Goal: Information Seeking & Learning: Learn about a topic

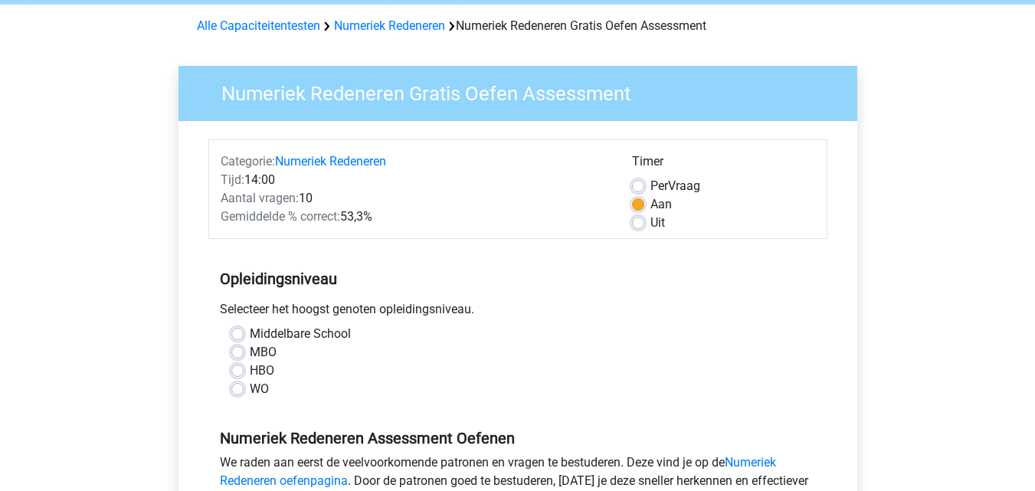
scroll to position [77, 0]
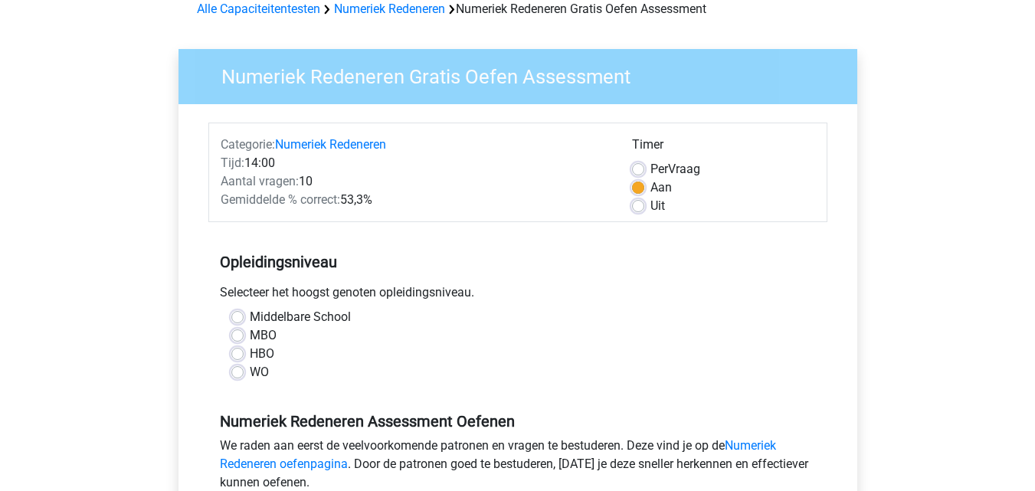
click at [250, 333] on label "MBO" at bounding box center [263, 335] width 27 height 18
click at [235, 333] on input "MBO" at bounding box center [237, 333] width 12 height 15
radio input "true"
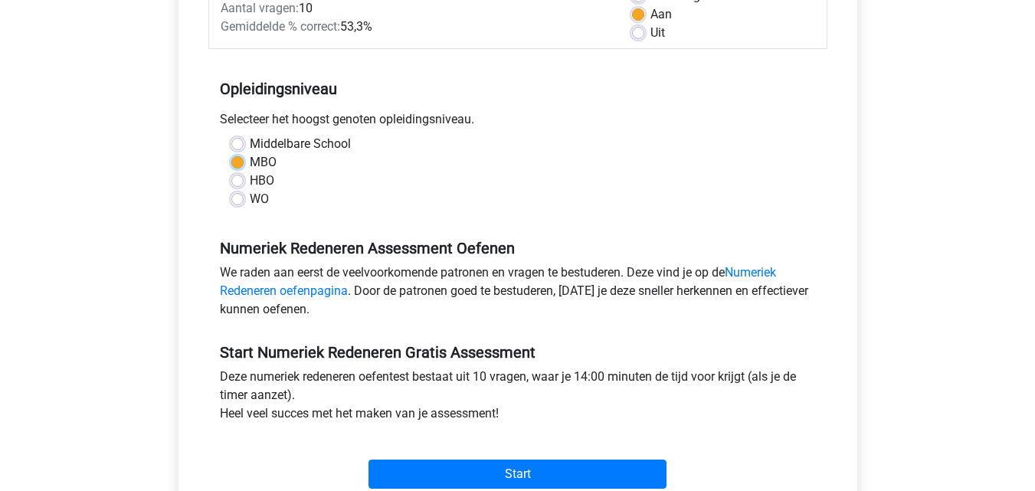
scroll to position [306, 0]
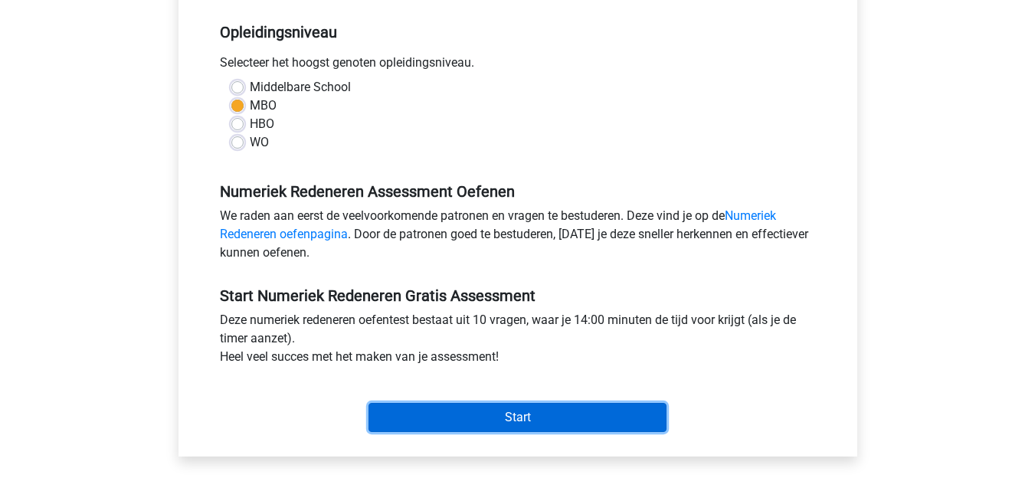
click at [509, 417] on input "Start" at bounding box center [517, 417] width 298 height 29
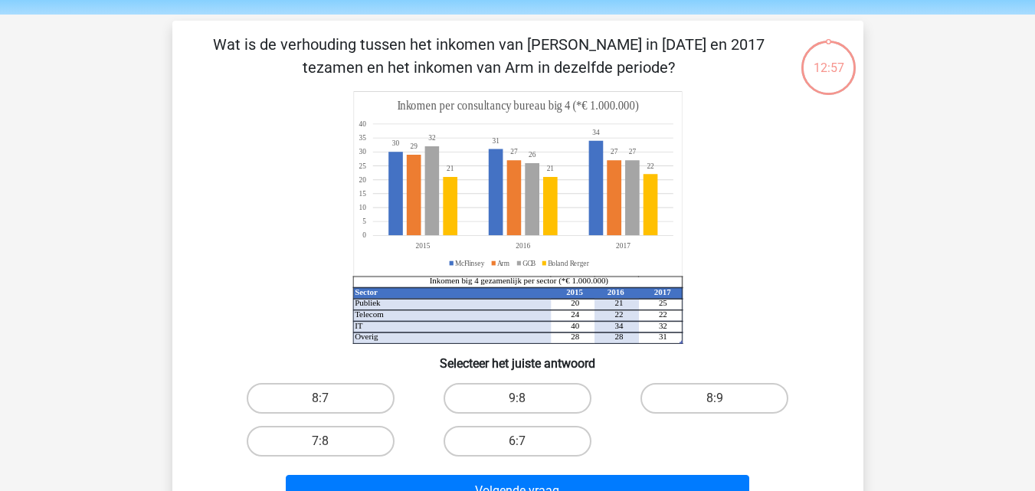
scroll to position [77, 0]
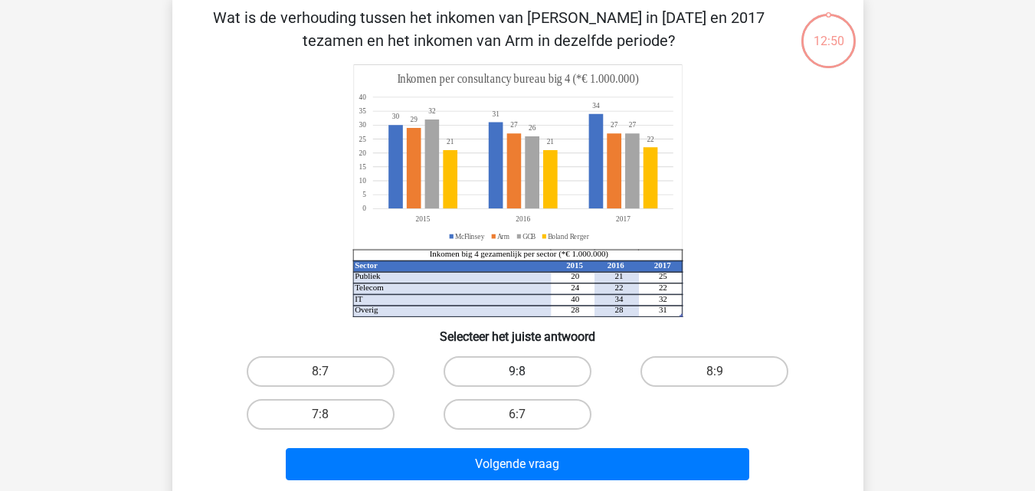
click at [510, 371] on label "9:8" at bounding box center [517, 371] width 148 height 31
click at [517, 371] on input "9:8" at bounding box center [522, 376] width 10 height 10
radio input "true"
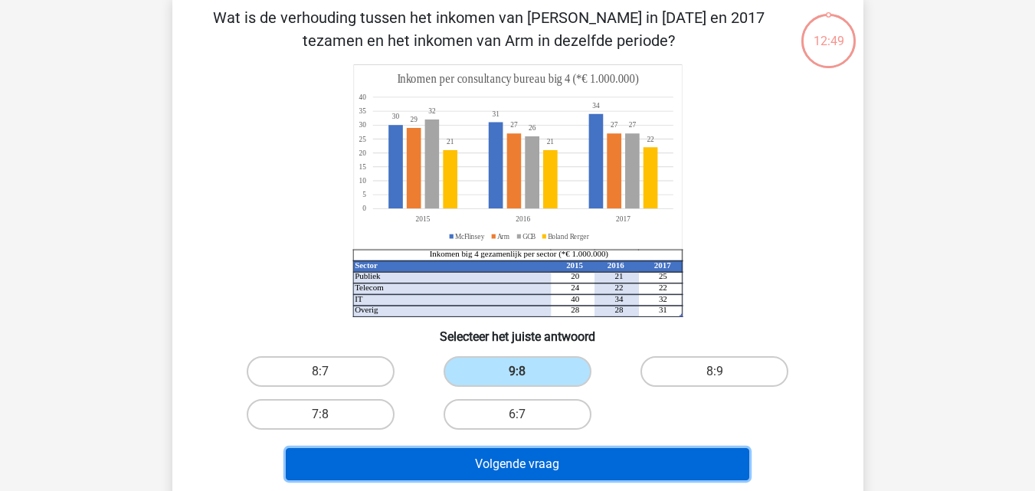
click at [515, 463] on button "Volgende vraag" at bounding box center [517, 464] width 463 height 32
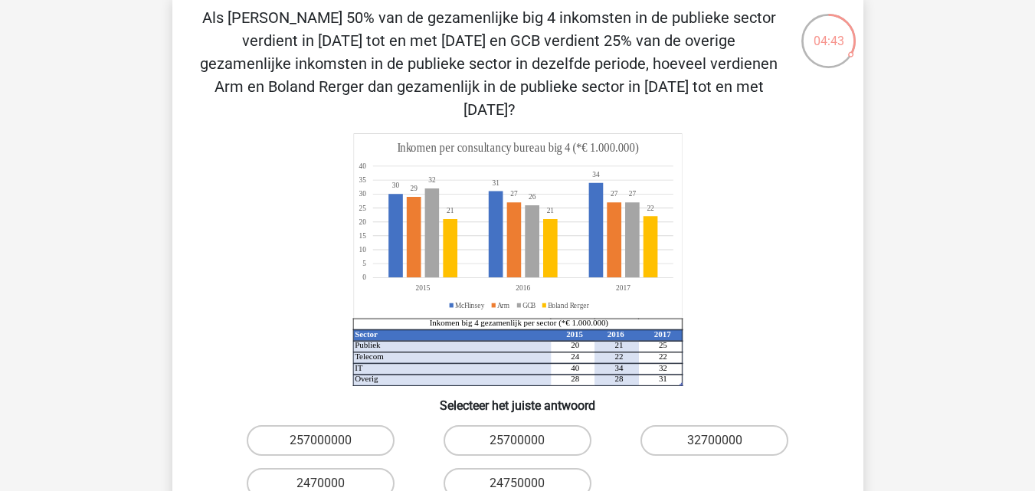
click at [324, 440] on input "257000000" at bounding box center [325, 445] width 10 height 10
radio input "true"
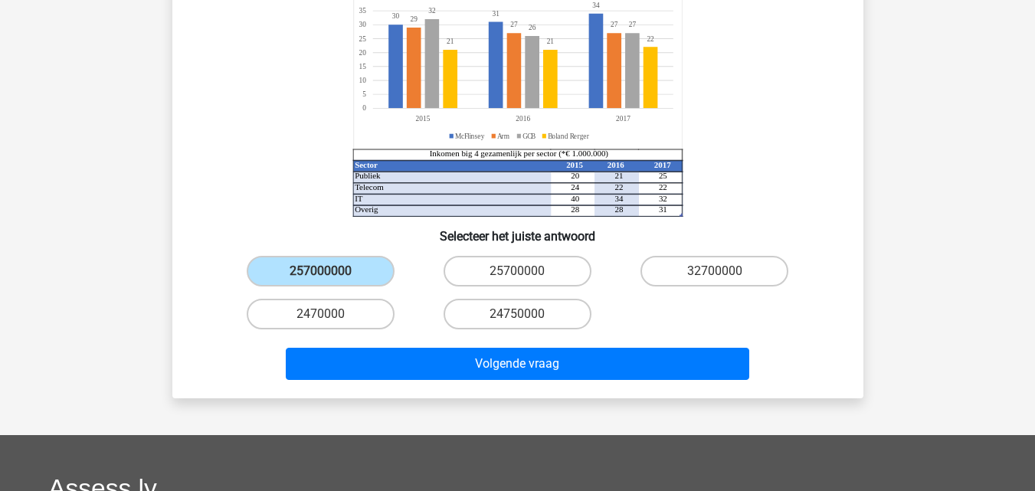
scroll to position [306, 0]
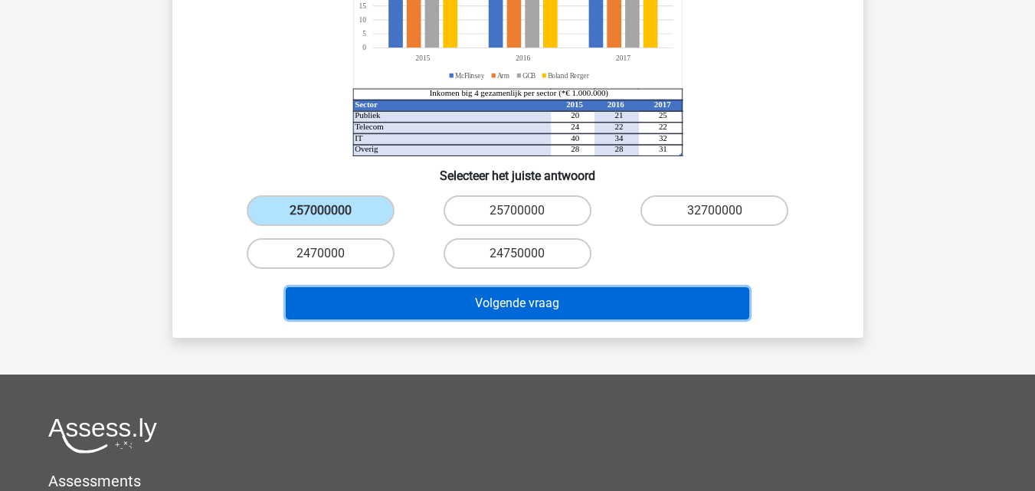
click at [500, 287] on button "Volgende vraag" at bounding box center [517, 303] width 463 height 32
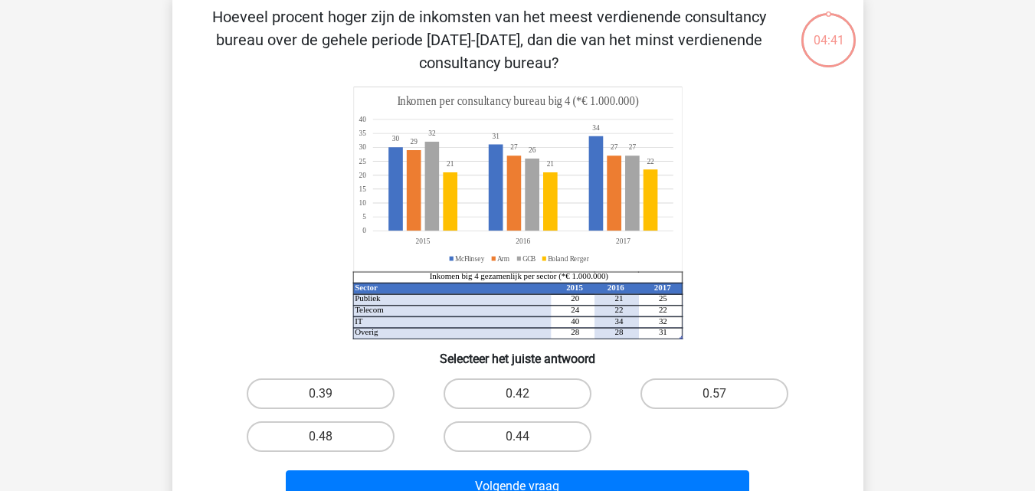
scroll to position [70, 0]
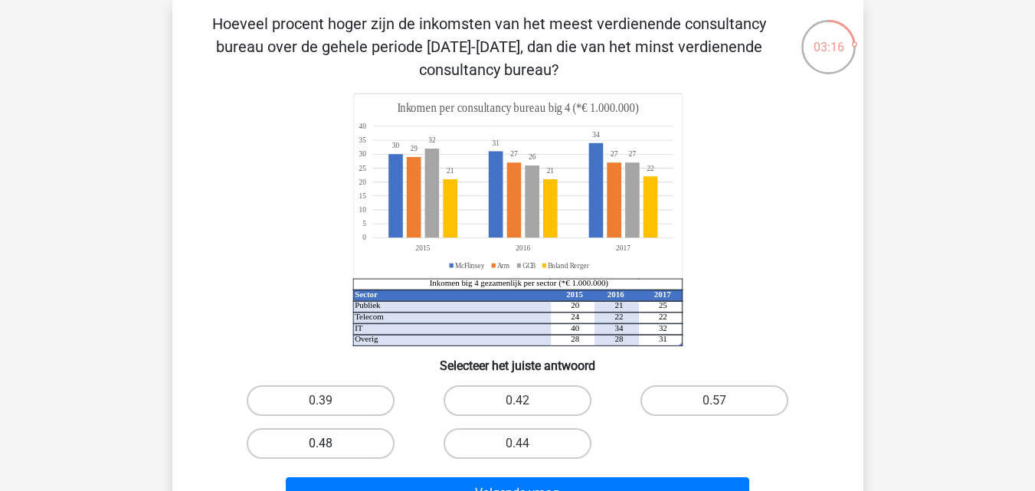
click at [319, 443] on label "0.48" at bounding box center [321, 443] width 148 height 31
click at [320, 443] on input "0.48" at bounding box center [325, 448] width 10 height 10
radio input "true"
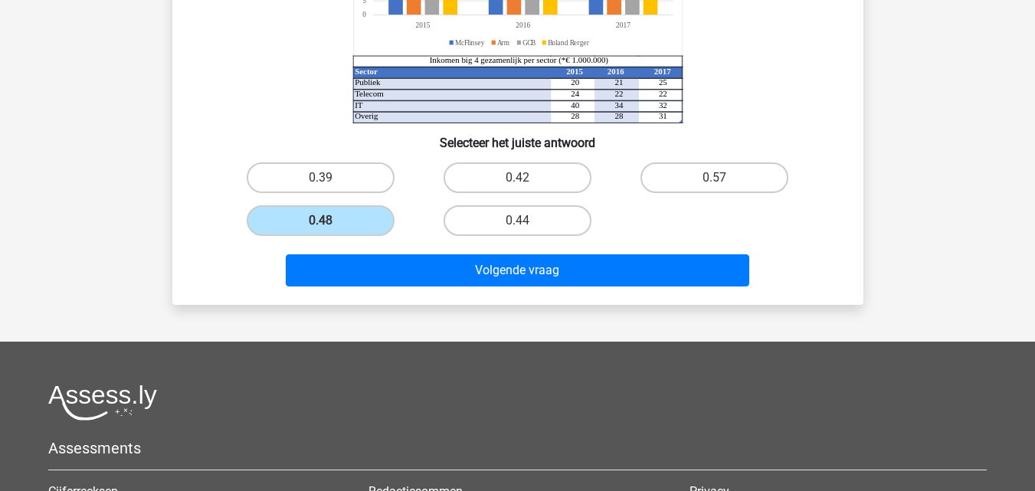
scroll to position [300, 0]
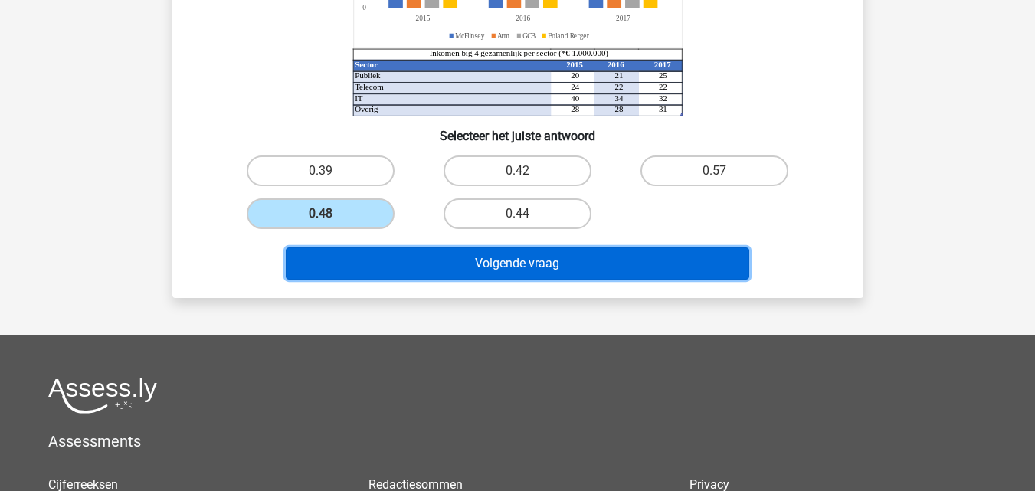
click at [515, 263] on button "Volgende vraag" at bounding box center [517, 263] width 463 height 32
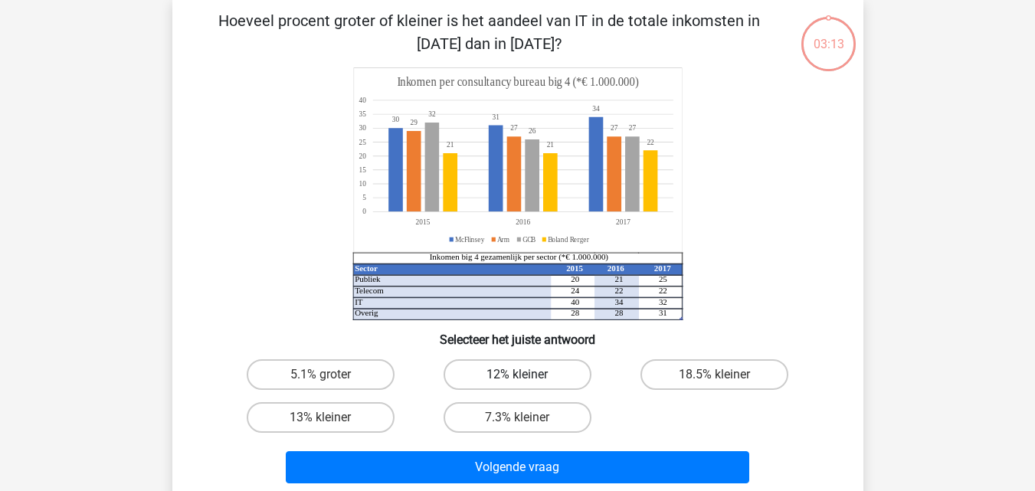
scroll to position [70, 0]
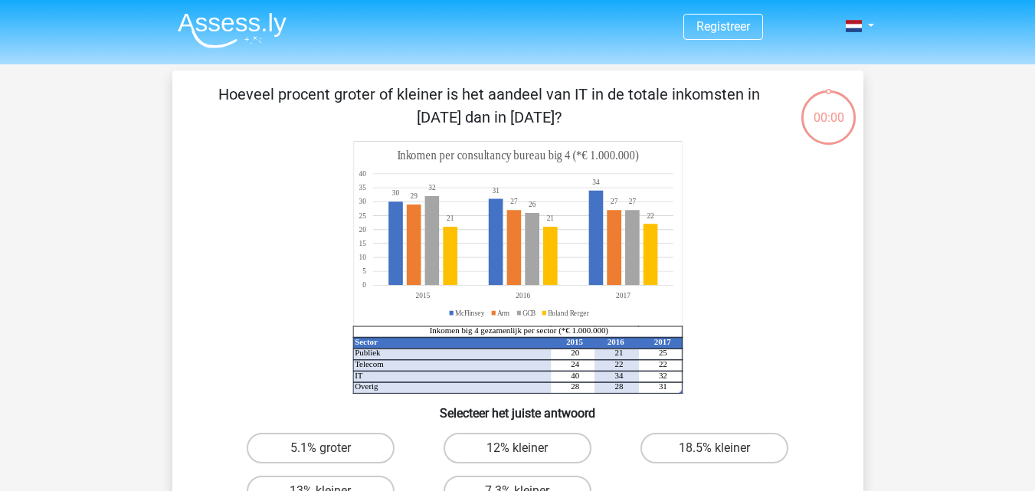
scroll to position [70, 0]
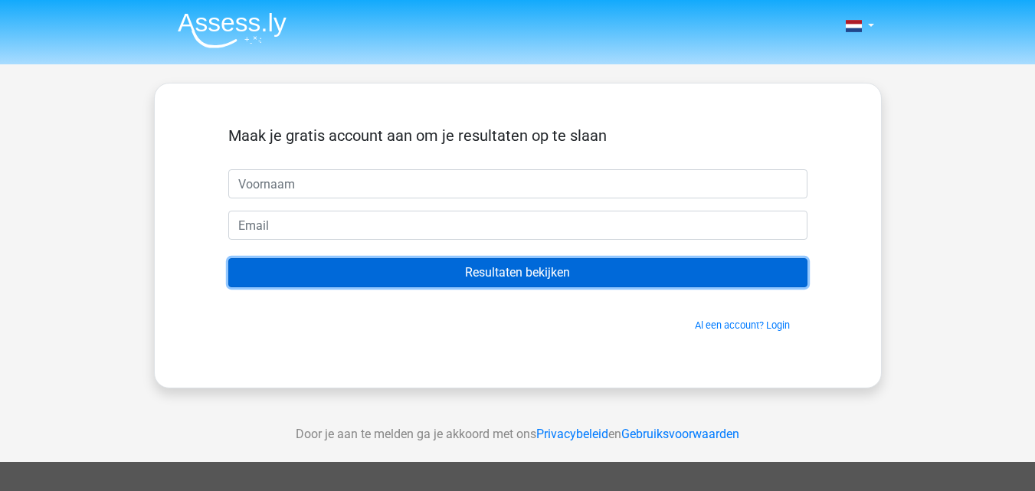
click at [524, 277] on input "Resultaten bekijken" at bounding box center [517, 272] width 579 height 29
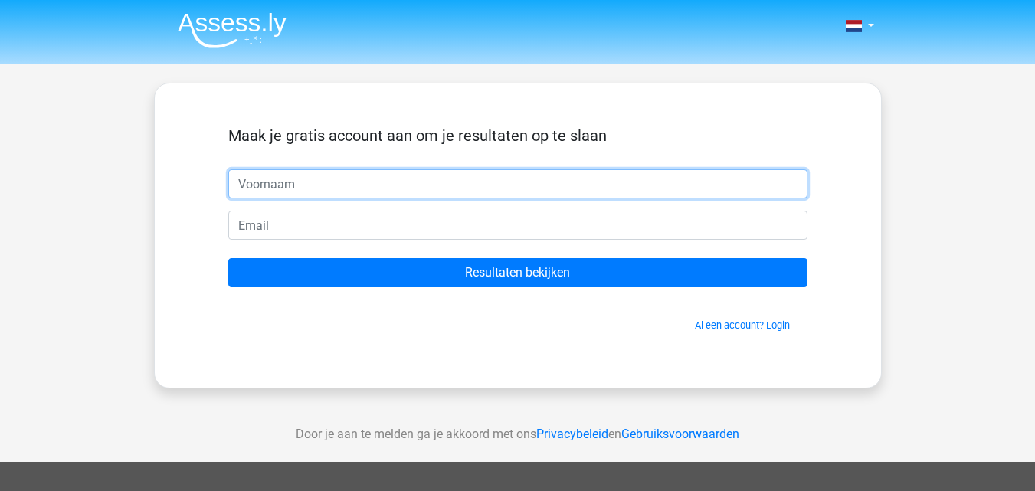
click at [398, 188] on input "text" at bounding box center [517, 183] width 579 height 29
type input "josue"
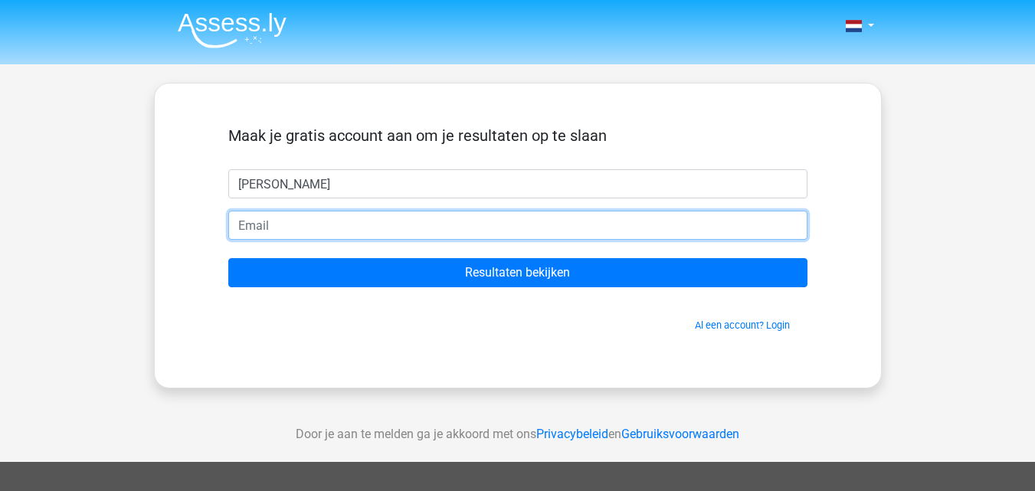
click at [353, 230] on input "email" at bounding box center [517, 225] width 579 height 29
type input "bolado-afbouw@outlook.com"
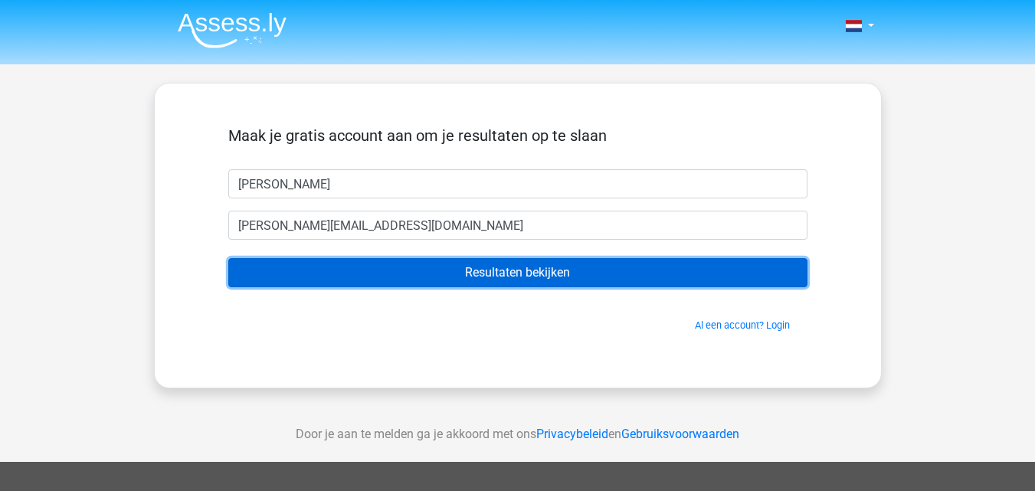
click at [499, 270] on input "Resultaten bekijken" at bounding box center [517, 272] width 579 height 29
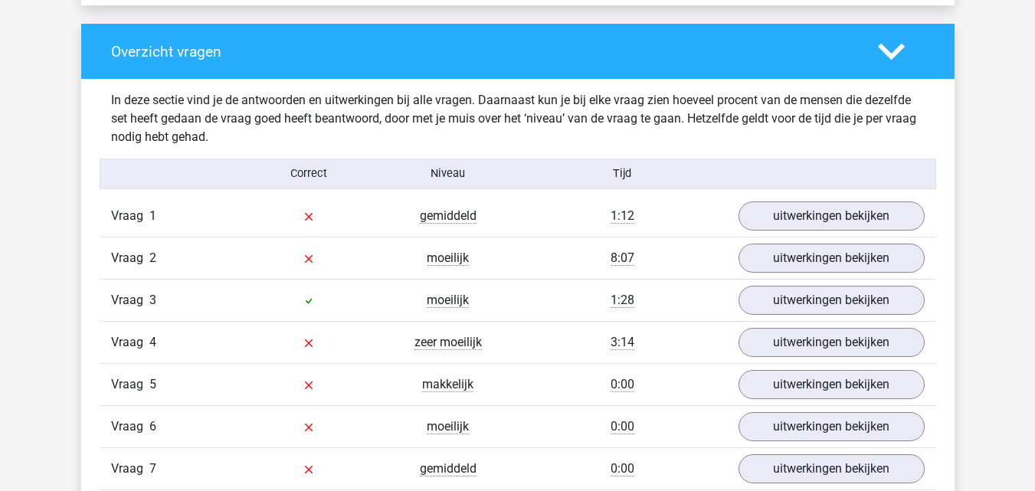
scroll to position [1149, 0]
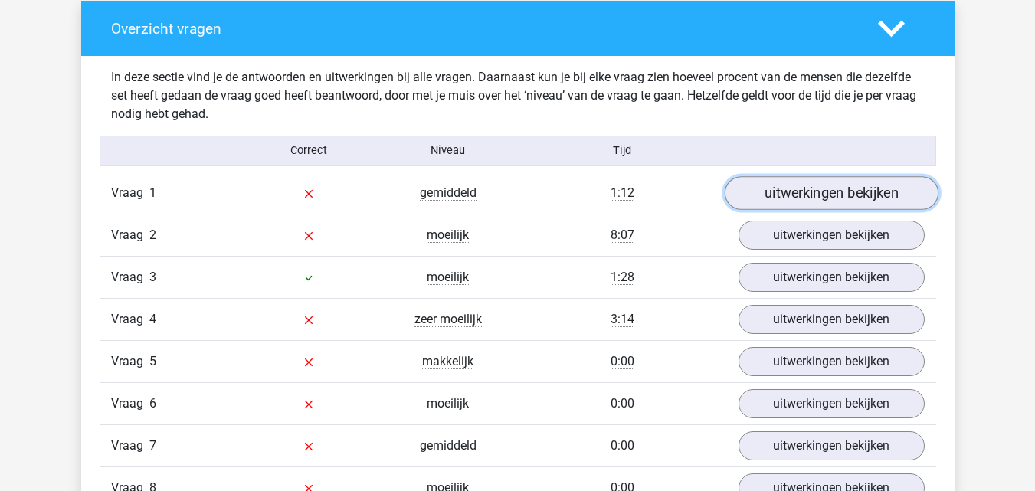
click at [828, 188] on link "uitwerkingen bekijken" at bounding box center [831, 193] width 214 height 34
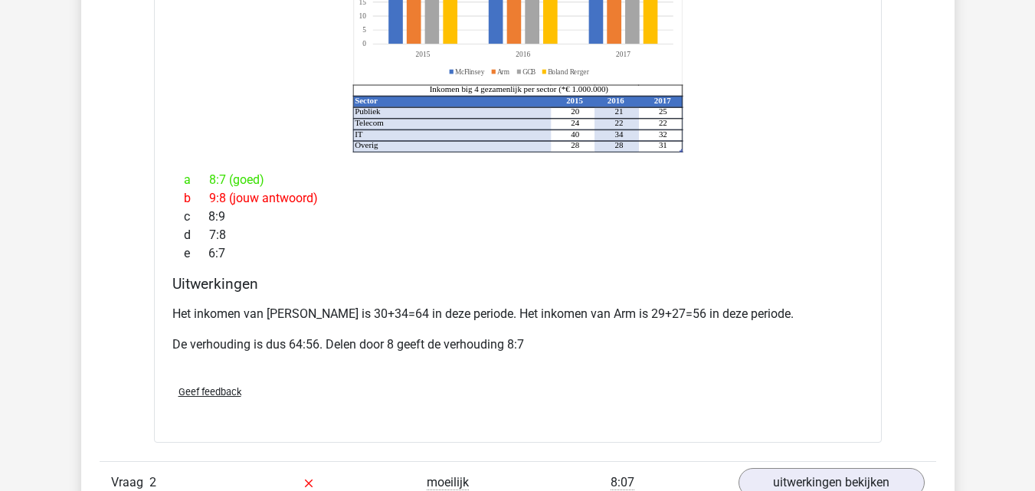
scroll to position [1685, 0]
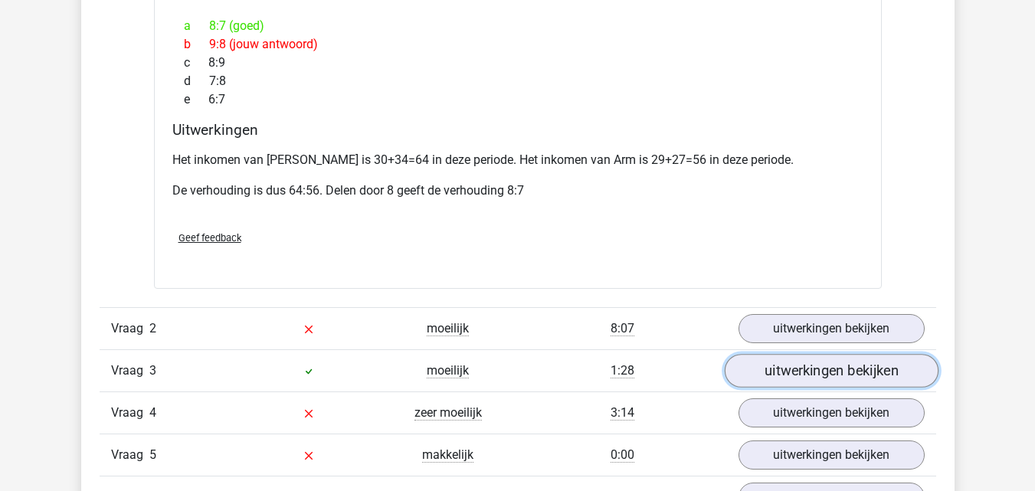
click at [806, 354] on link "uitwerkingen bekijken" at bounding box center [831, 371] width 214 height 34
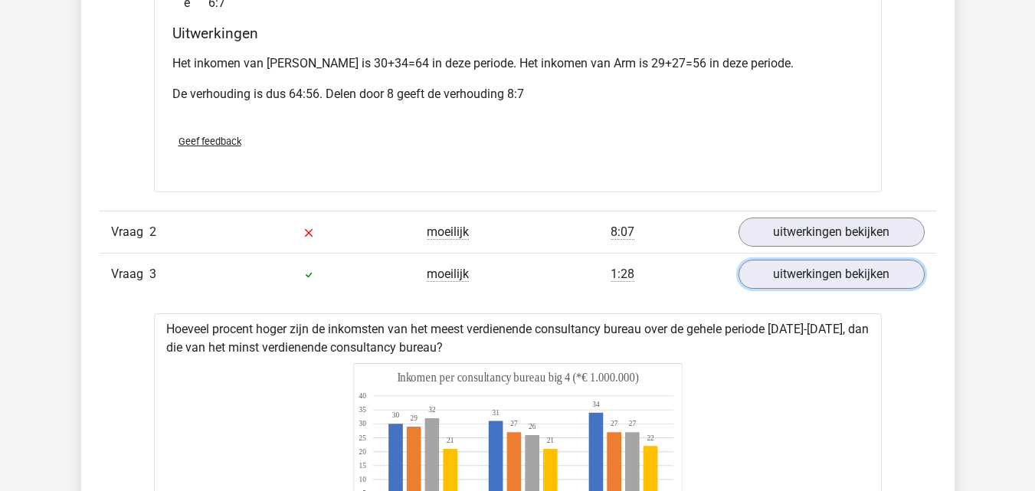
scroll to position [1762, 0]
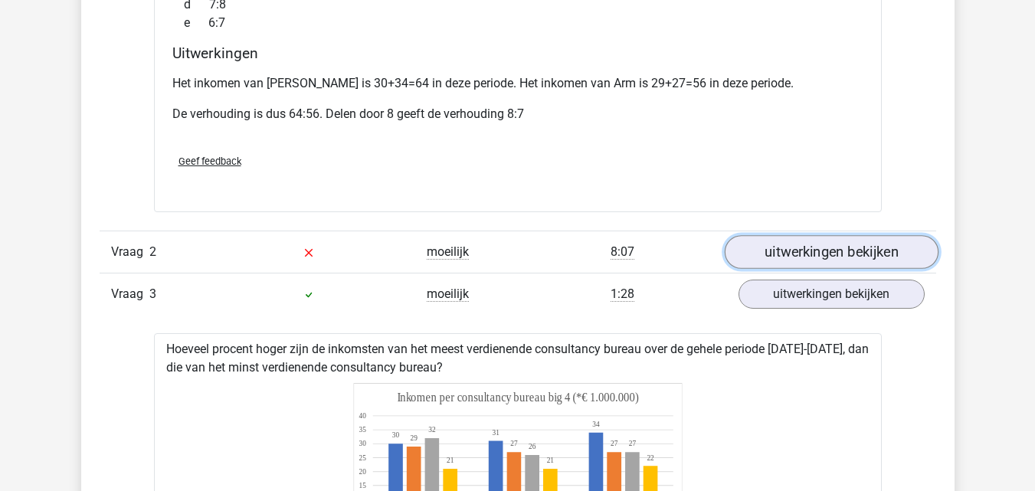
click at [815, 235] on link "uitwerkingen bekijken" at bounding box center [831, 252] width 214 height 34
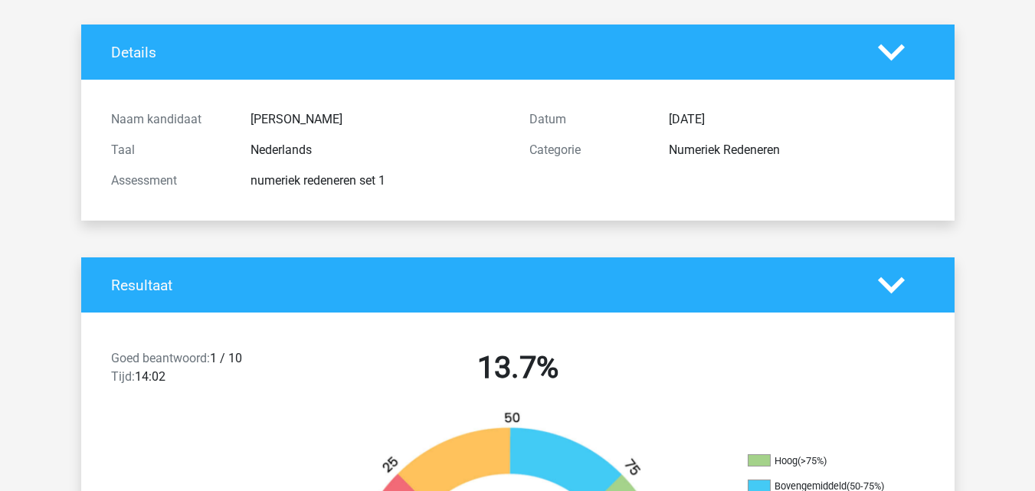
scroll to position [0, 0]
